Goal: Task Accomplishment & Management: Use online tool/utility

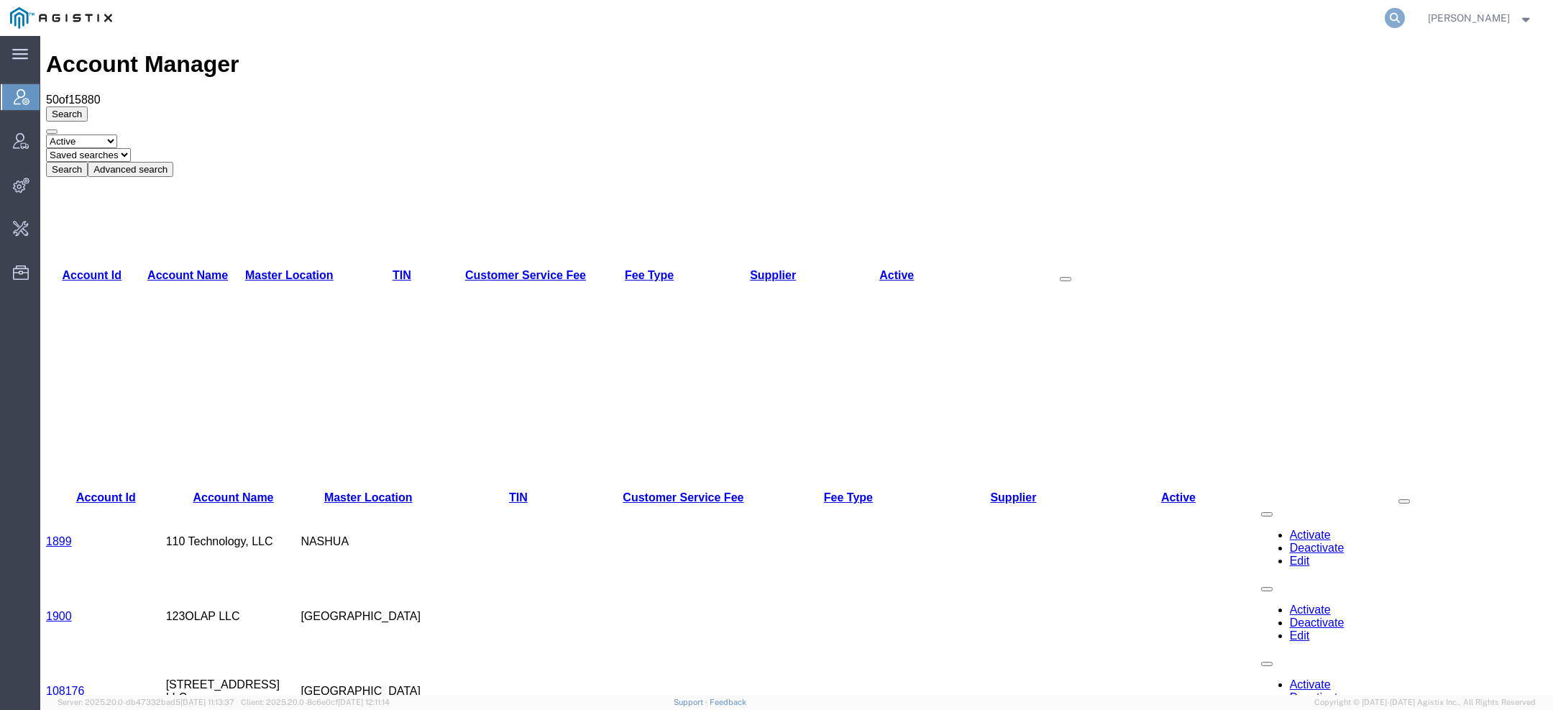
click at [1393, 19] on icon at bounding box center [1395, 18] width 20 height 20
type input "g"
type input "pgw"
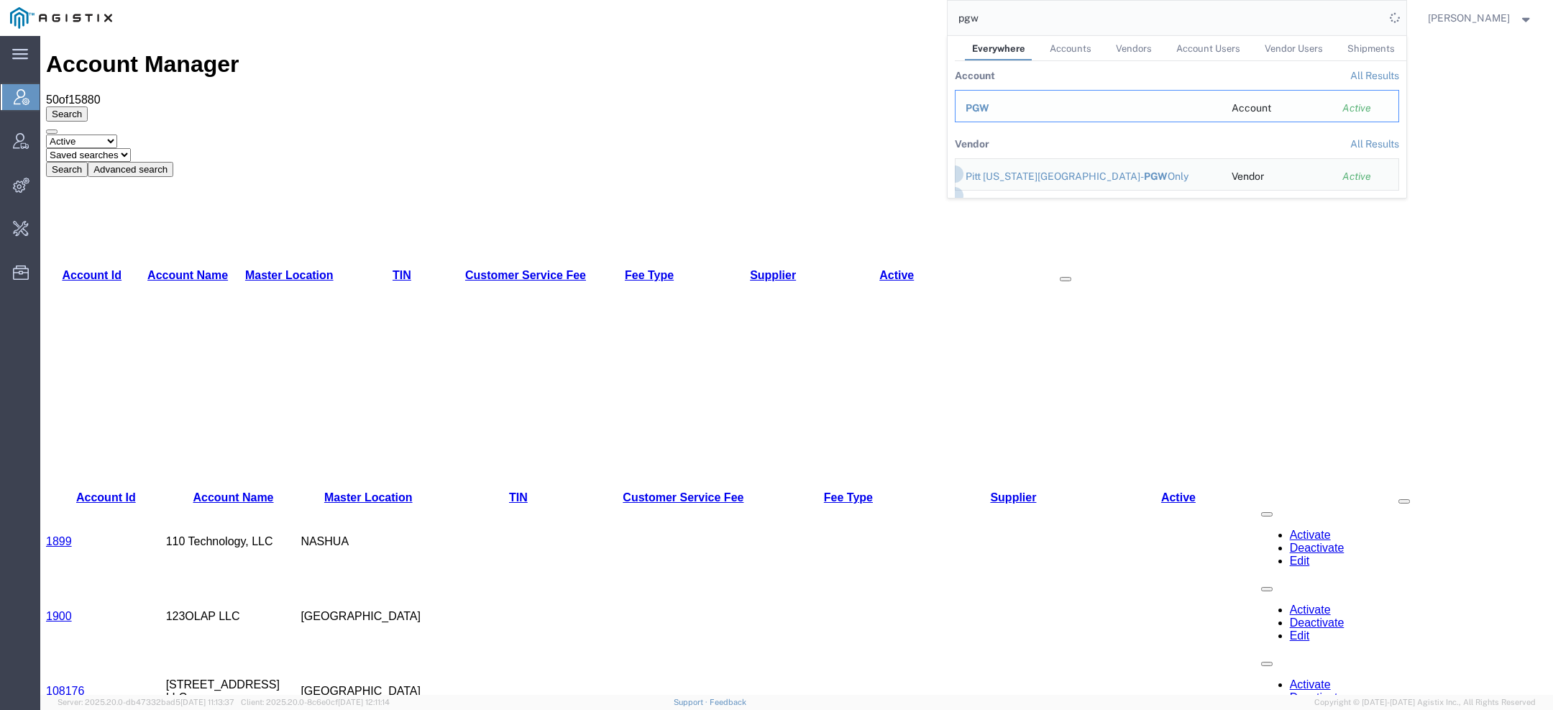
click at [1013, 101] on div "PGW" at bounding box center [1089, 108] width 246 height 15
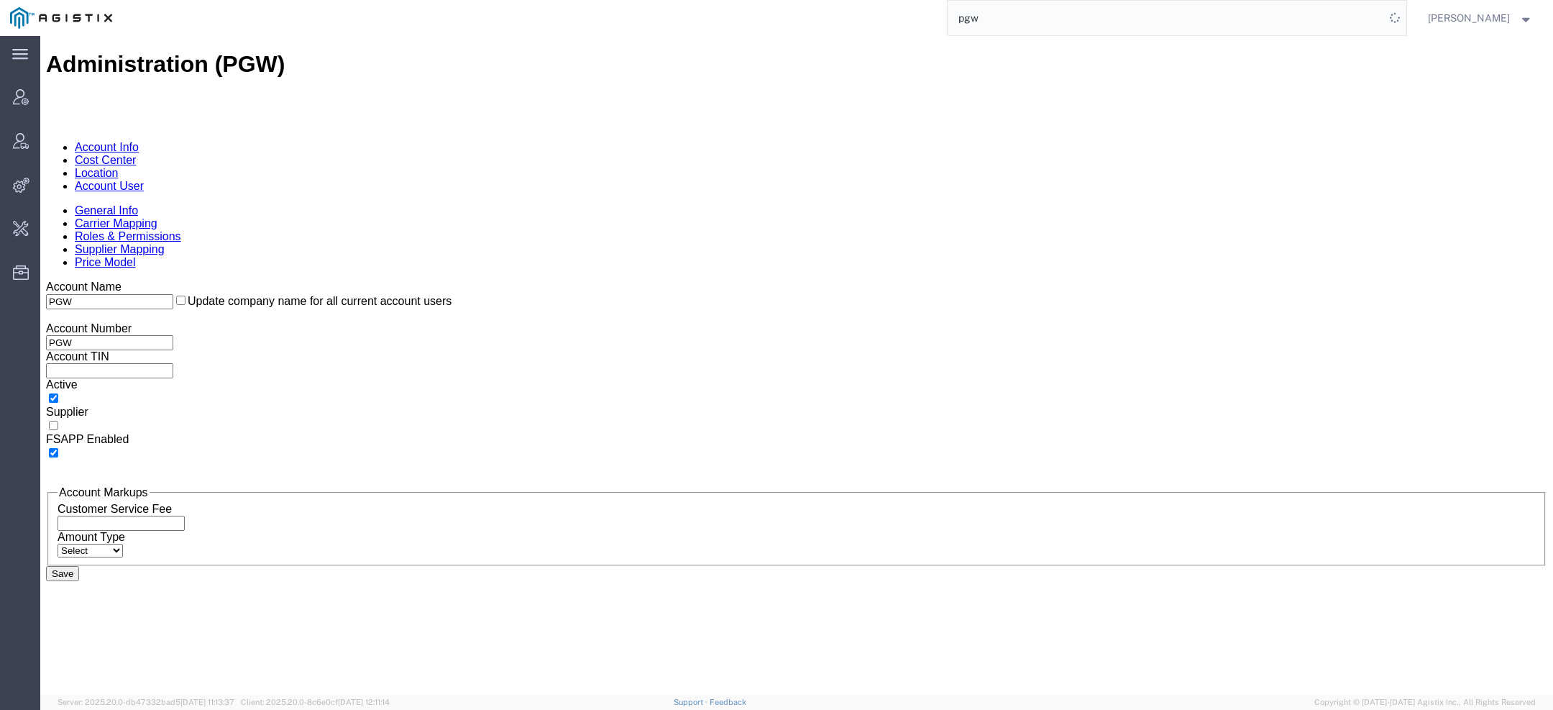
click at [144, 180] on link "Account User" at bounding box center [109, 186] width 69 height 12
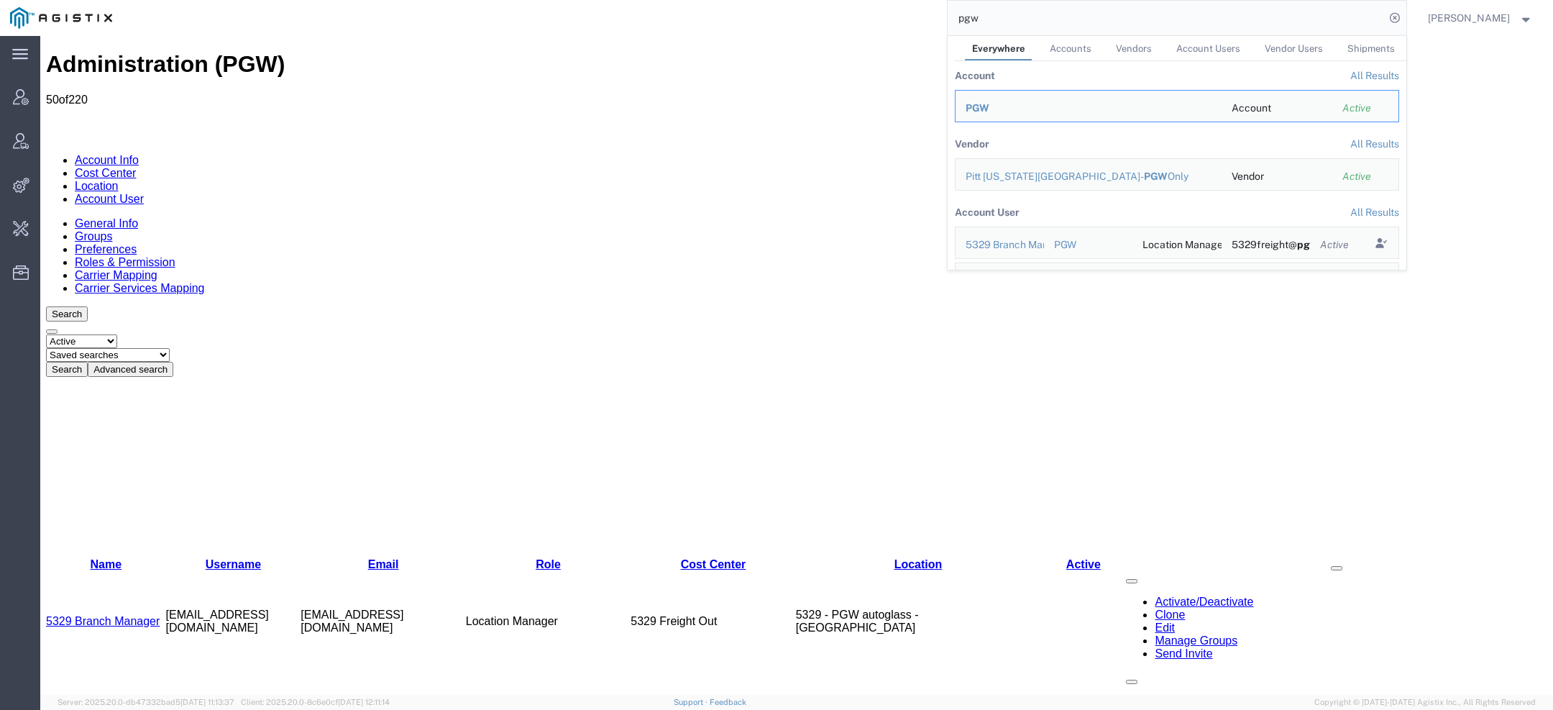
click at [170, 348] on select "Saved searches Exclude Branch Manager [PERSON_NAME] Offline user" at bounding box center [108, 355] width 124 height 14
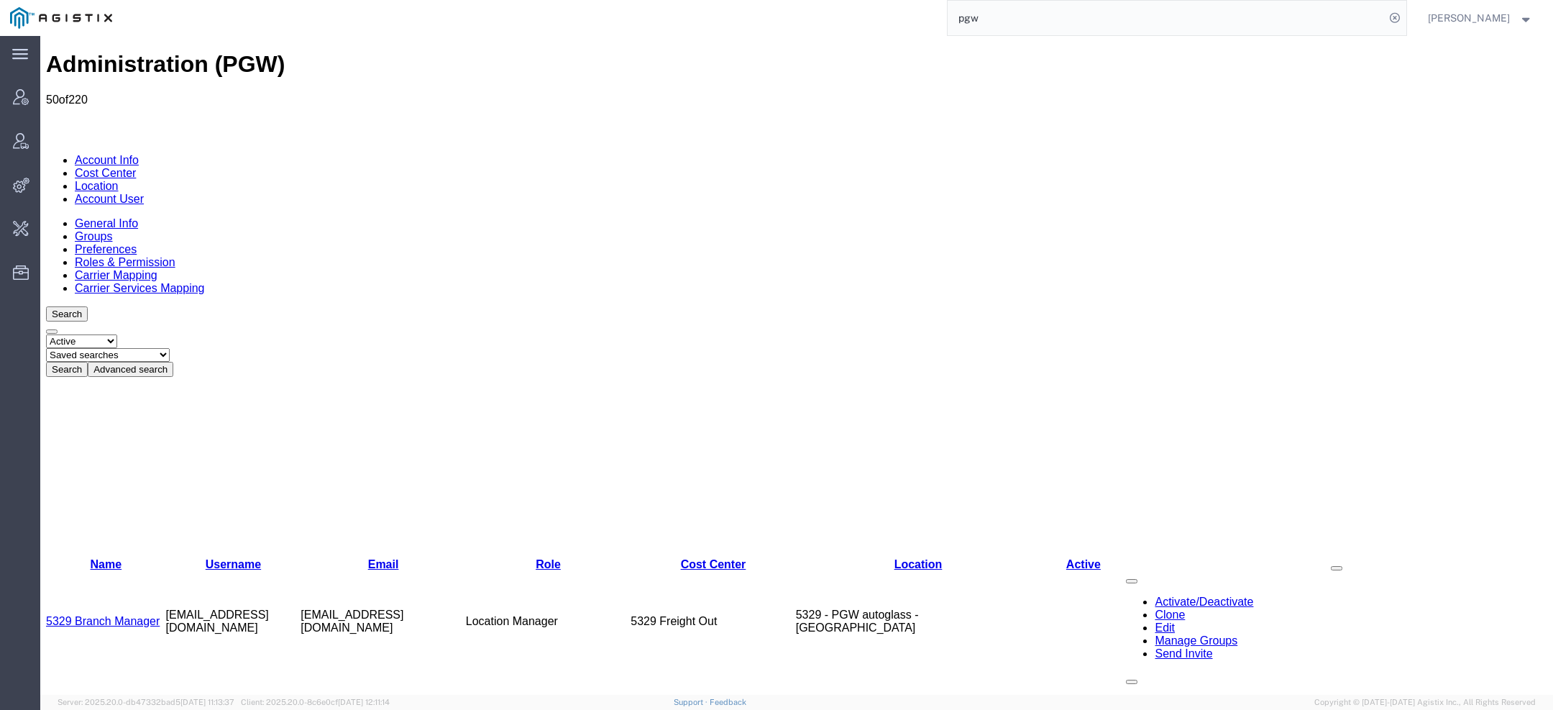
select select "Offline user"
click at [101, 348] on select "Saved searches Exclude Branch Manager [PERSON_NAME] Offline user" at bounding box center [108, 355] width 124 height 14
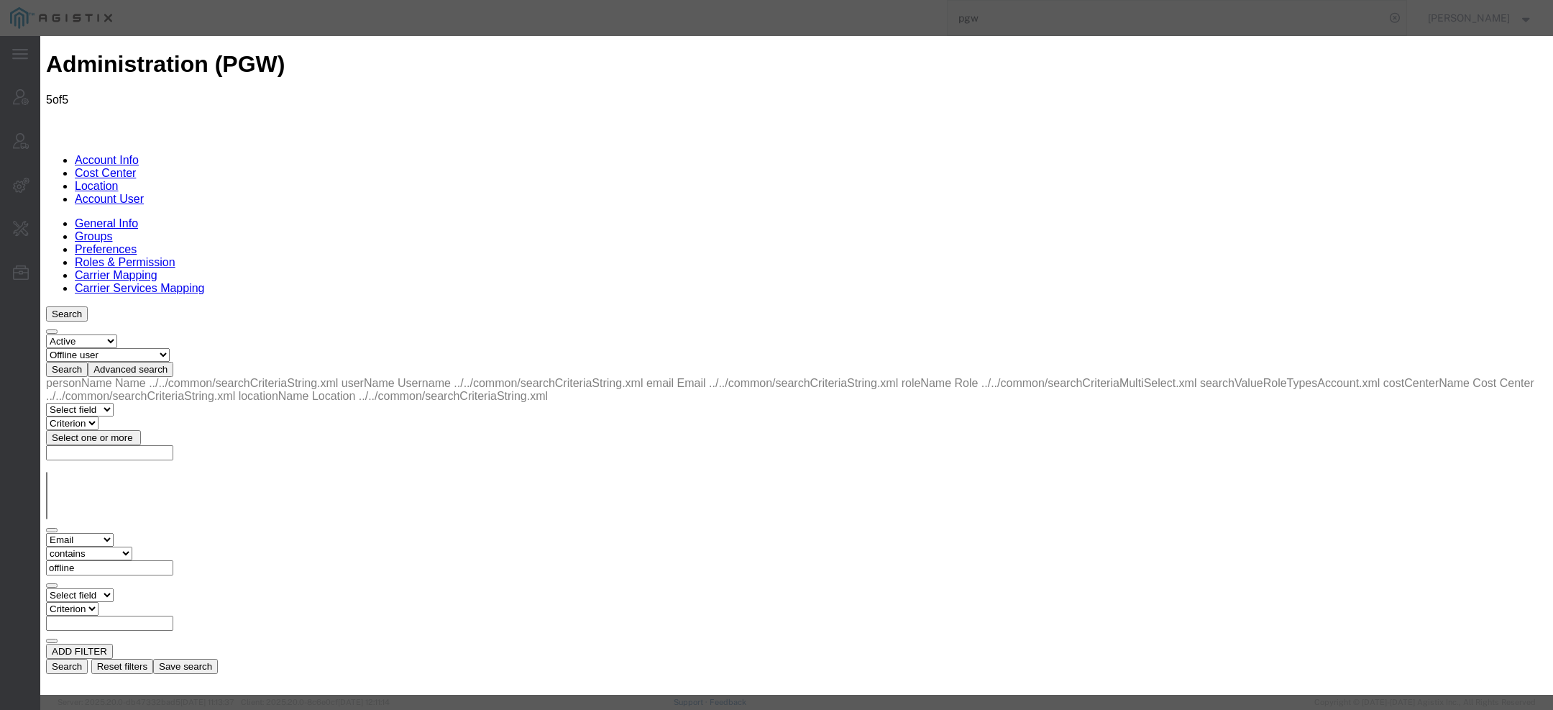
select select "COSTCENTER"
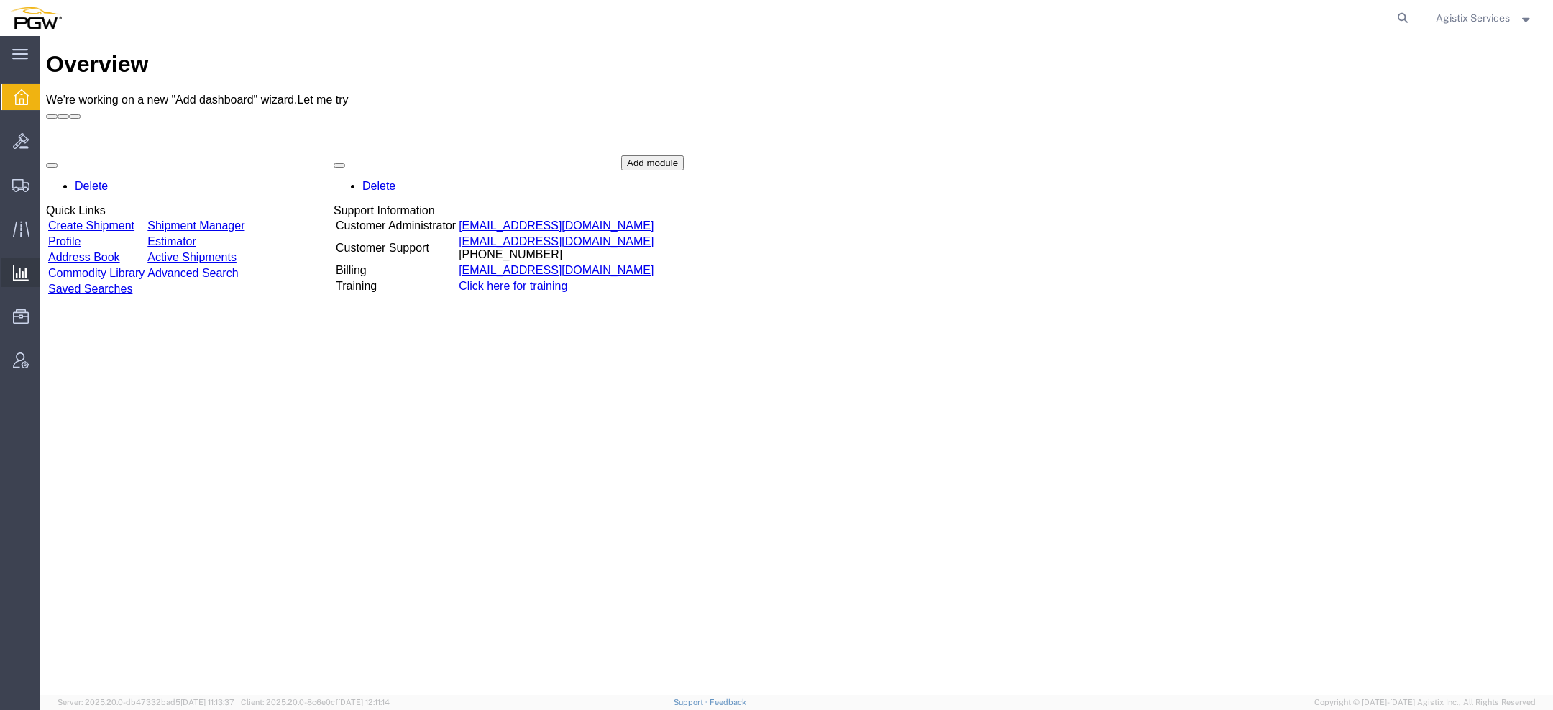
click at [0, 0] on span "Saved Reports" at bounding box center [0, 0] width 0 height 0
